Goal: Complete application form

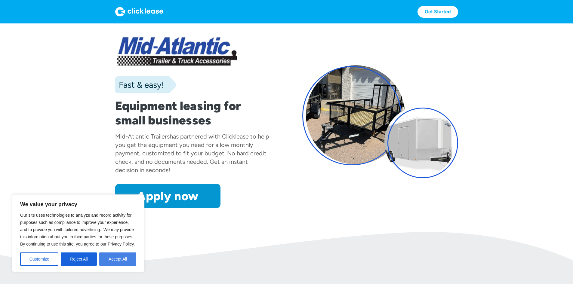
click at [120, 261] on button "Accept All" at bounding box center [117, 259] width 37 height 13
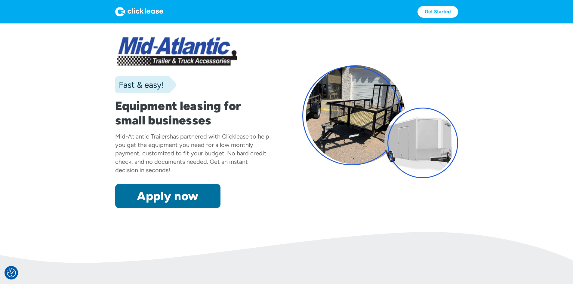
click at [145, 208] on link "Apply now" at bounding box center [167, 196] width 105 height 24
click at [130, 208] on link "Apply now" at bounding box center [167, 196] width 105 height 24
